Goal: Task Accomplishment & Management: Use online tool/utility

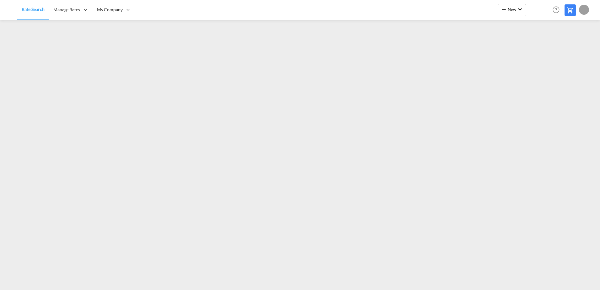
click at [522, 2] on div "New Rates Ratecard Ratesheet Help Resources Product Release My Profile Logout" at bounding box center [544, 9] width 93 height 19
click at [522, 5] on button "New" at bounding box center [512, 10] width 29 height 13
click at [542, 45] on span "Ratesheet" at bounding box center [538, 47] width 7 height 13
click at [504, 15] on button "New" at bounding box center [512, 10] width 29 height 13
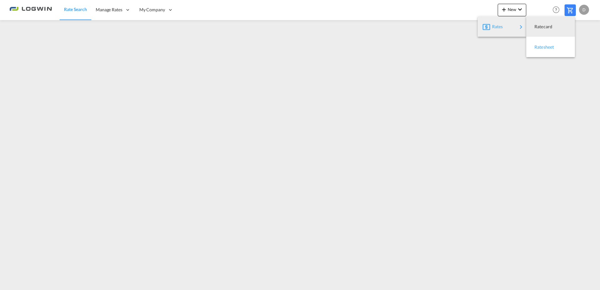
click at [536, 46] on span "Ratesheet" at bounding box center [538, 47] width 7 height 13
